Goal: Information Seeking & Learning: Check status

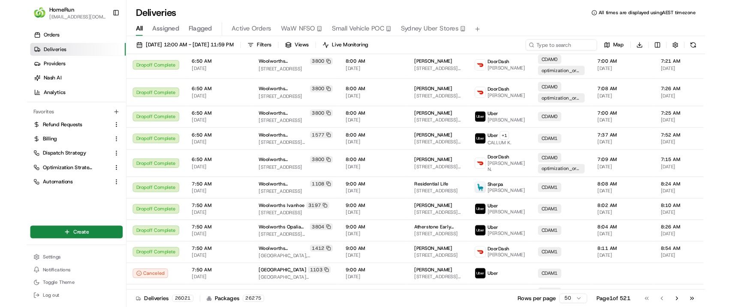
scroll to position [562, 0]
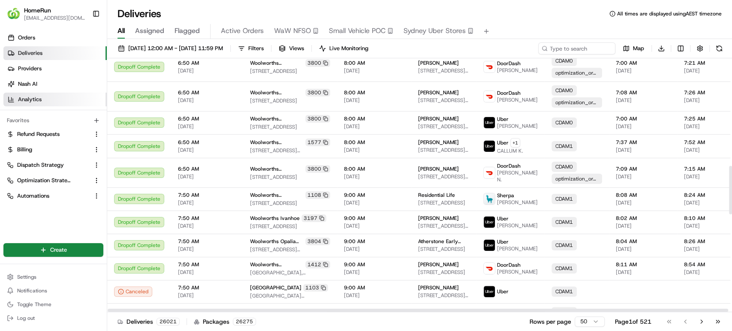
click at [31, 100] on span "Analytics" at bounding box center [30, 100] width 24 height 8
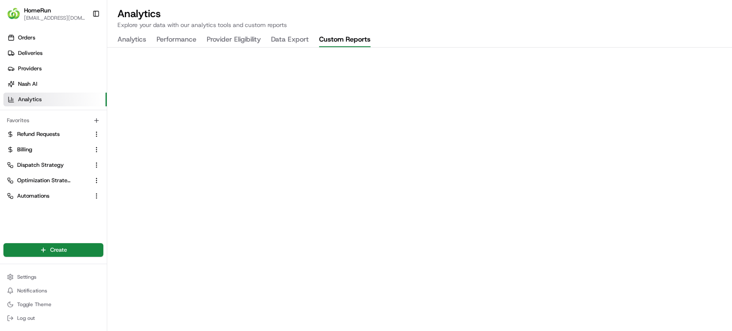
click at [354, 40] on button "Custom Reports" at bounding box center [344, 40] width 51 height 15
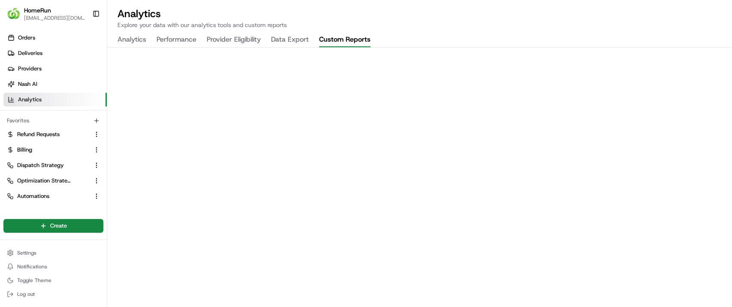
click at [346, 37] on button "Custom Reports" at bounding box center [344, 40] width 51 height 15
click at [220, 42] on button "Provider Eligibility" at bounding box center [234, 40] width 54 height 15
click at [616, 30] on div "Analytics Explore your data with our analytics tools and custom reports Analyti…" at bounding box center [419, 153] width 625 height 307
click at [358, 39] on button "Custom Reports" at bounding box center [344, 40] width 51 height 15
click at [39, 54] on span "Deliveries" at bounding box center [30, 53] width 24 height 8
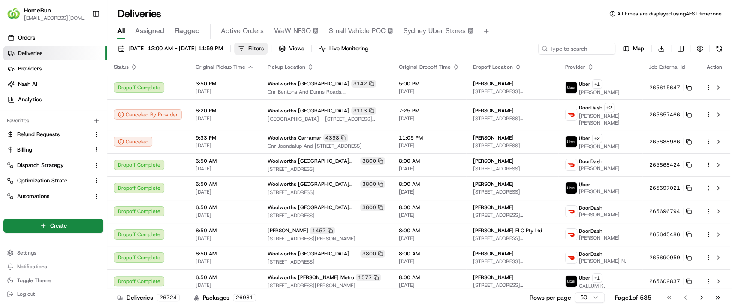
click at [268, 48] on button "Filters" at bounding box center [250, 48] width 33 height 12
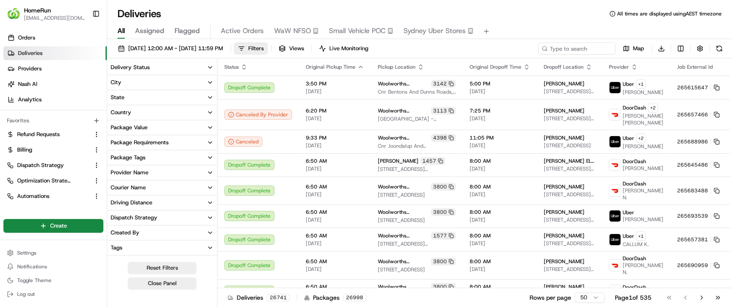
click at [207, 65] on icon "button" at bounding box center [210, 67] width 7 height 7
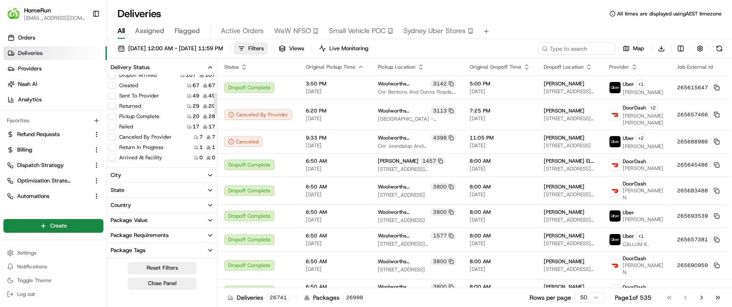
scroll to position [95, 0]
click at [114, 124] on button "Failed" at bounding box center [112, 126] width 7 height 7
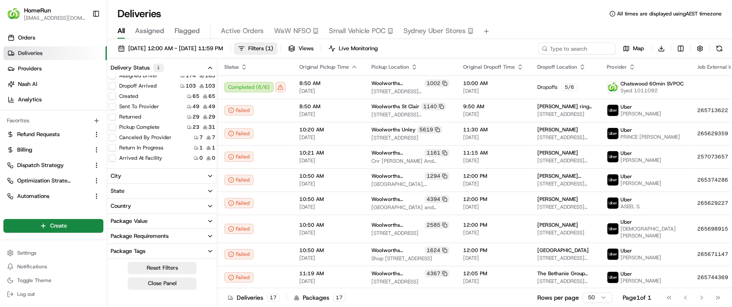
click at [114, 116] on button "Returned" at bounding box center [112, 116] width 7 height 7
